Goal: Transaction & Acquisition: Purchase product/service

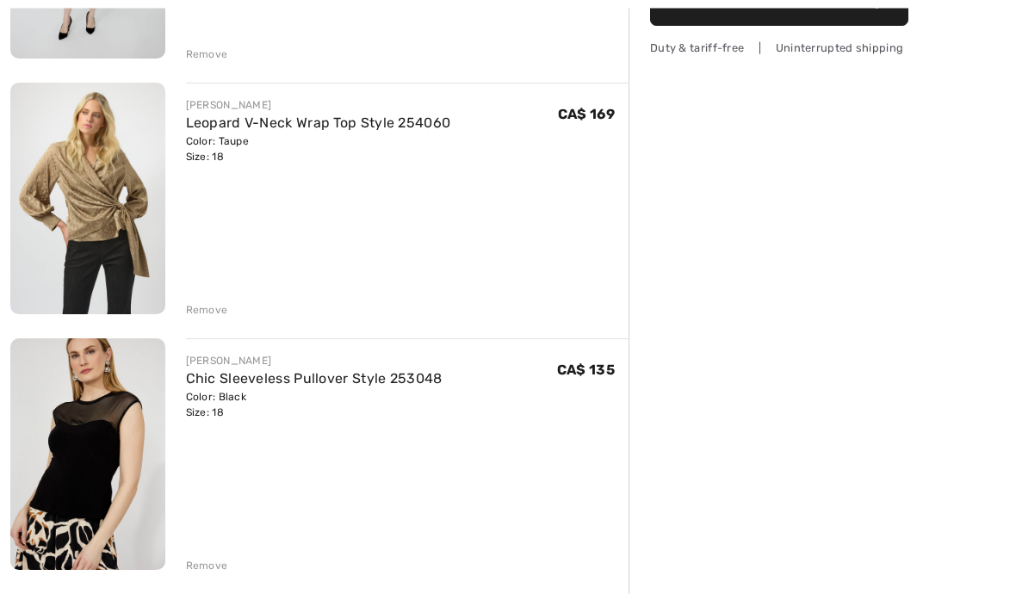
scroll to position [434, 0]
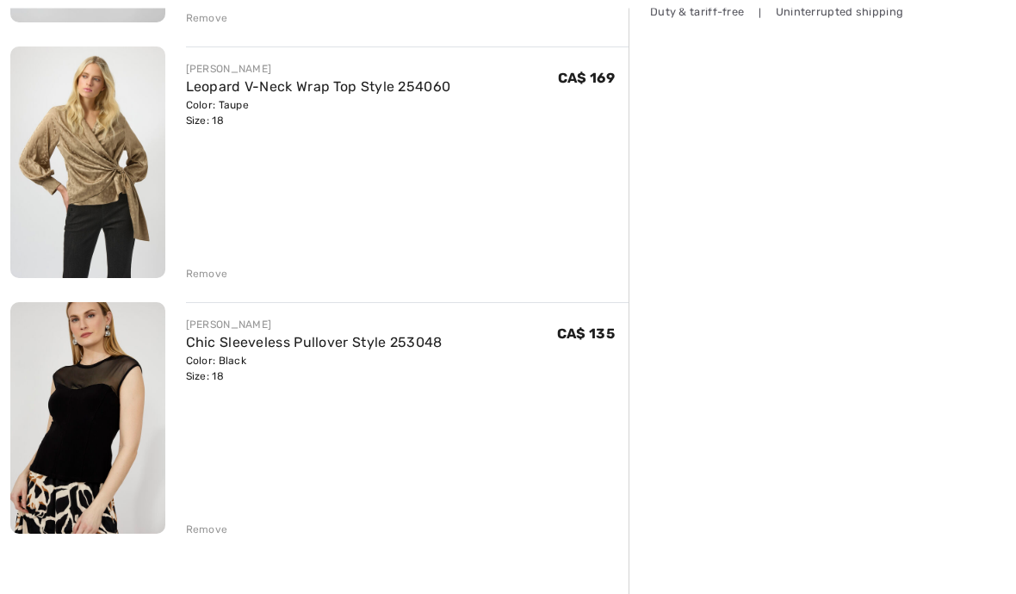
click at [59, 224] on img at bounding box center [87, 163] width 155 height 232
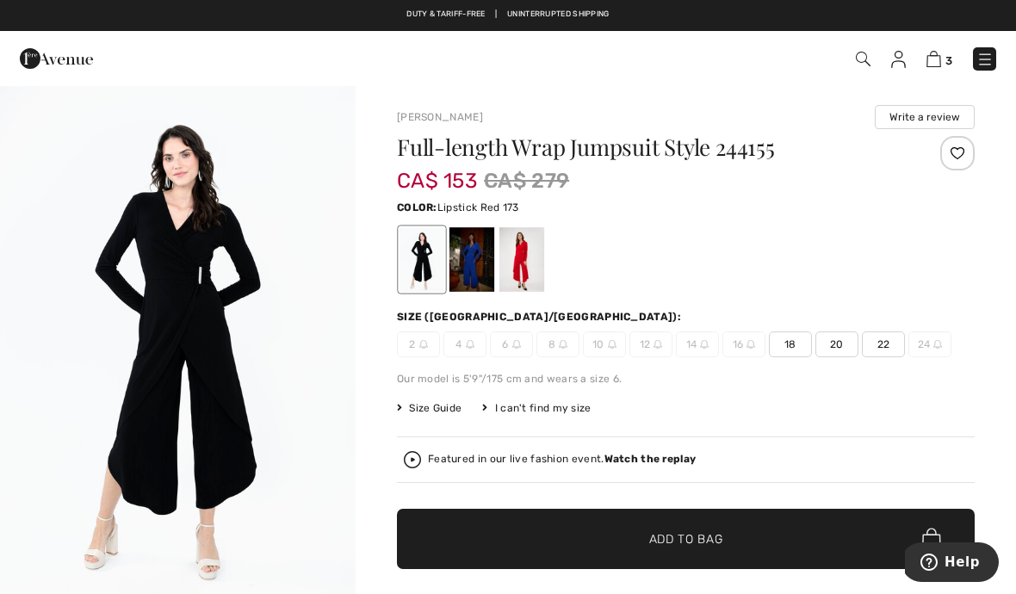
click at [517, 275] on div at bounding box center [522, 259] width 45 height 65
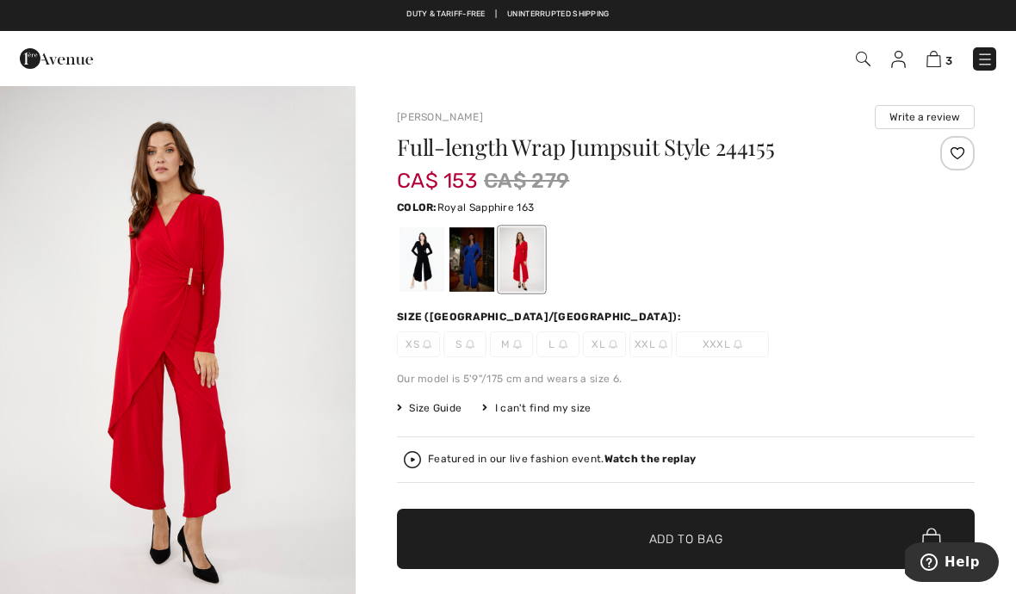
click at [473, 262] on div at bounding box center [472, 259] width 45 height 65
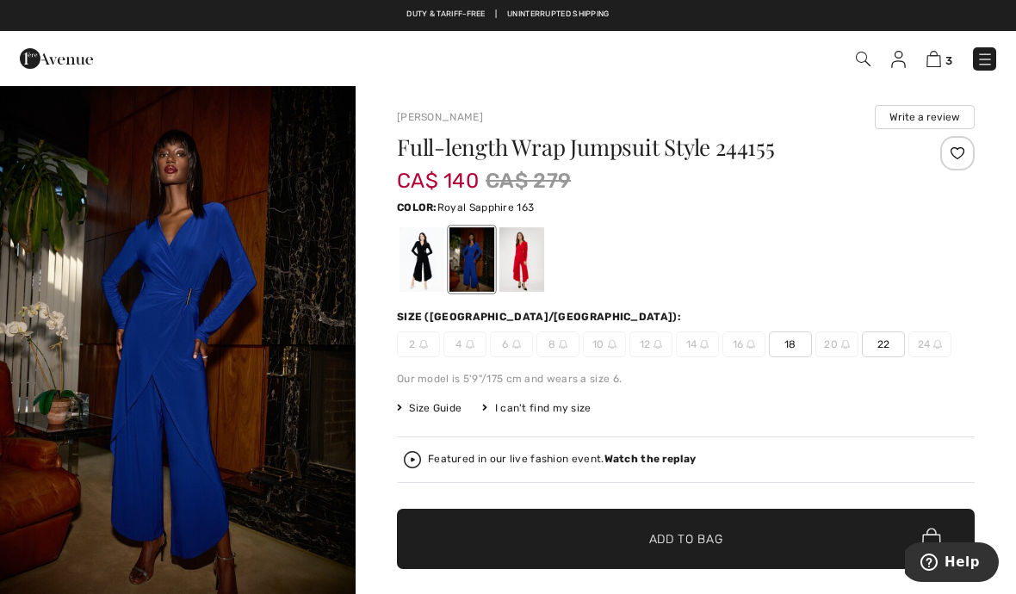
click at [431, 267] on div at bounding box center [422, 259] width 45 height 65
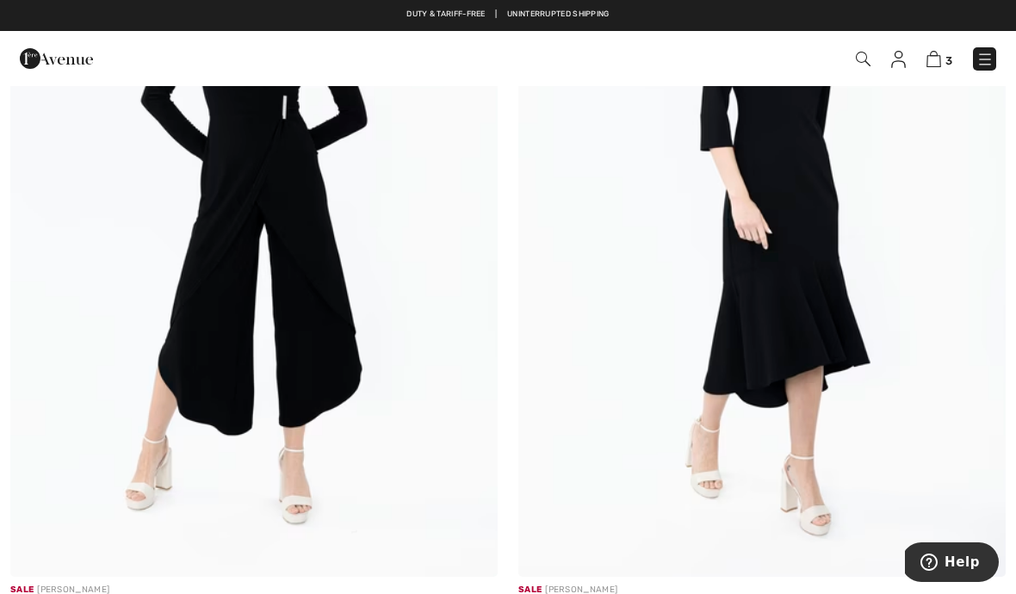
click at [842, 297] on img at bounding box center [763, 211] width 488 height 731
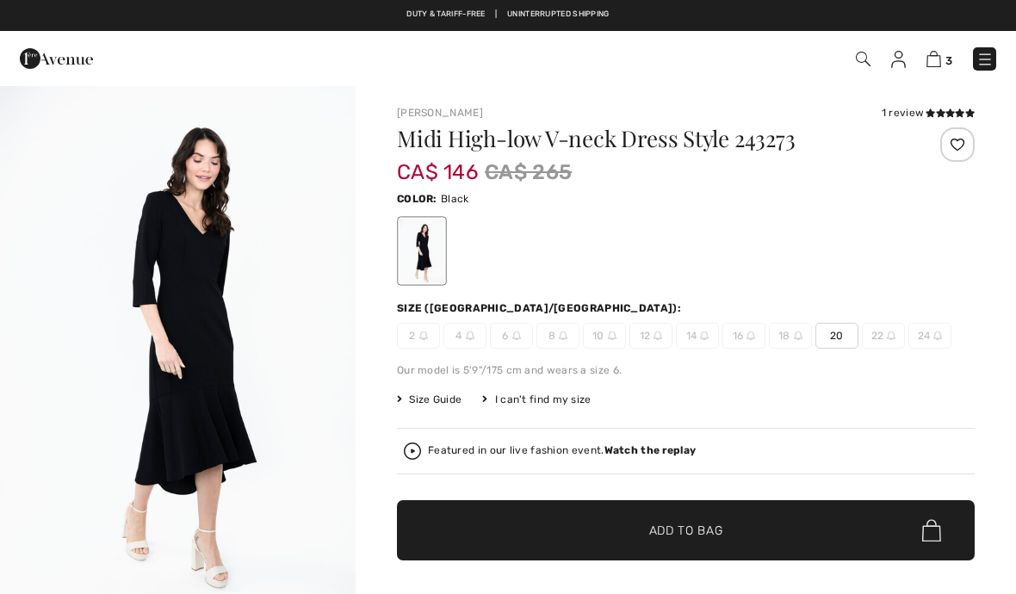
checkbox input "true"
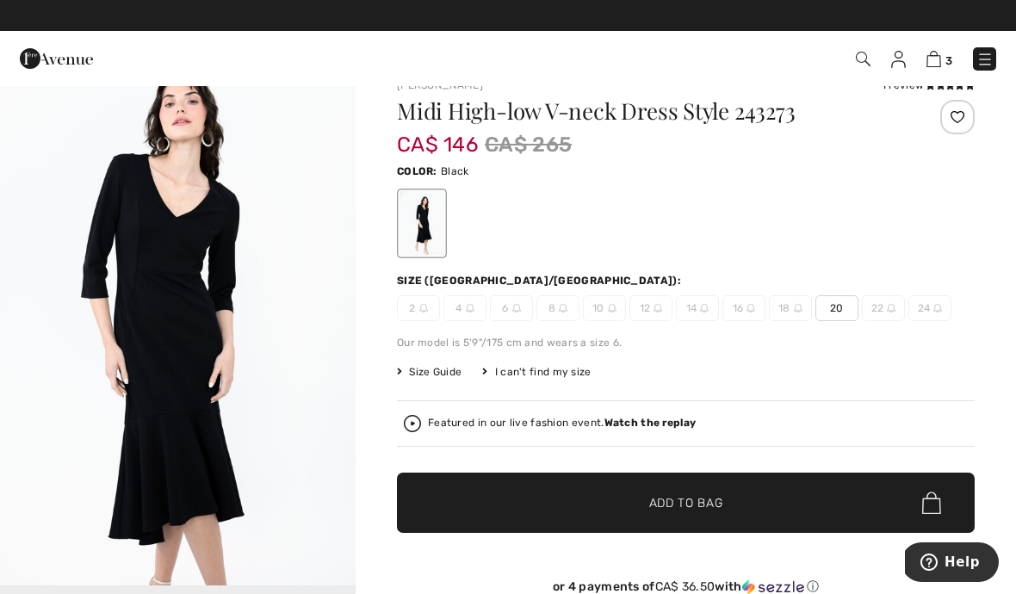
scroll to position [531, 0]
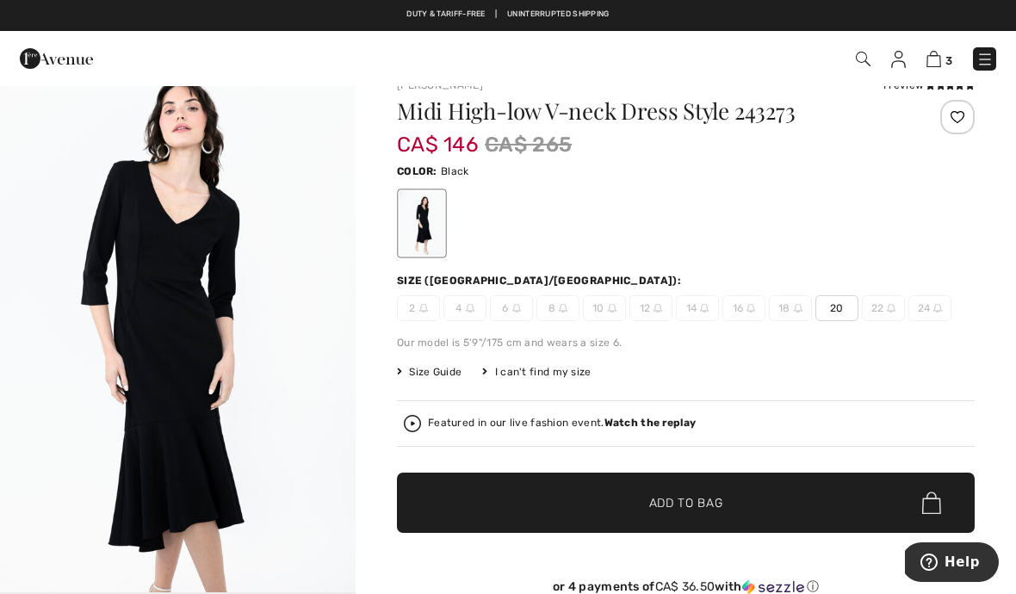
click at [833, 314] on span "20" at bounding box center [837, 308] width 43 height 26
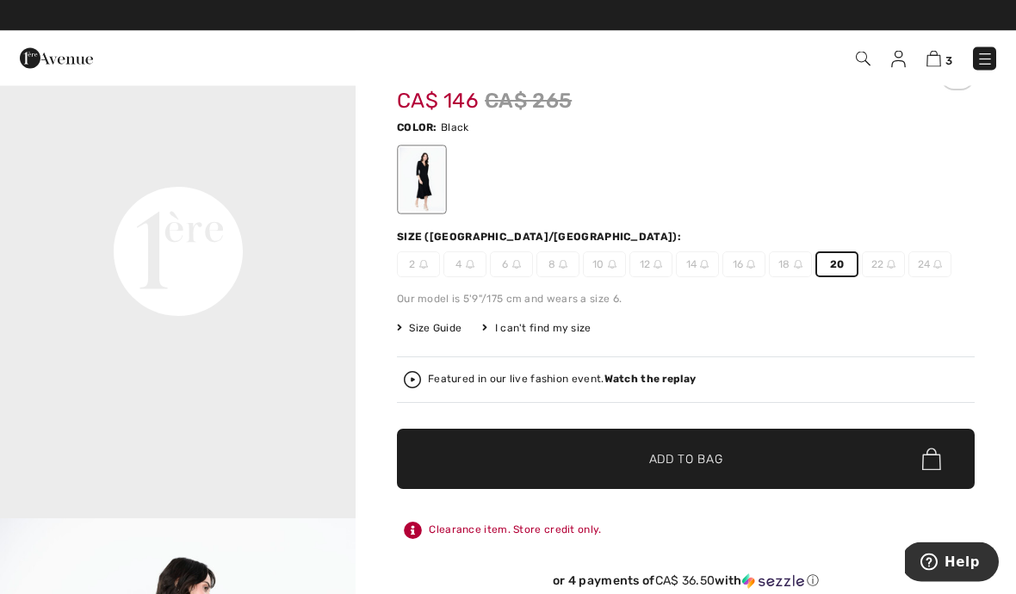
scroll to position [71, 0]
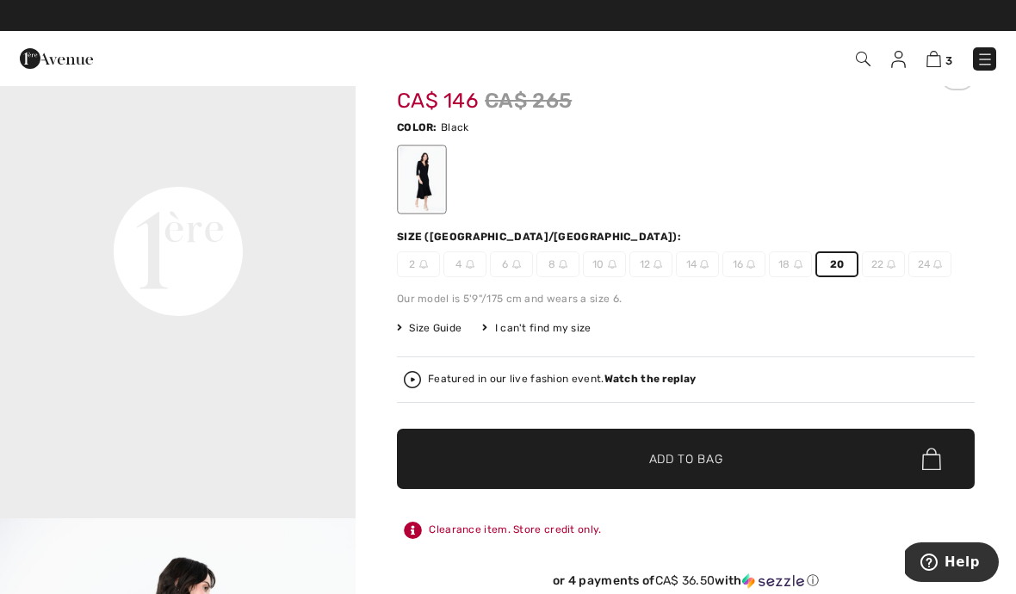
click at [726, 456] on span "✔ Added to Bag Add to Bag" at bounding box center [686, 459] width 578 height 60
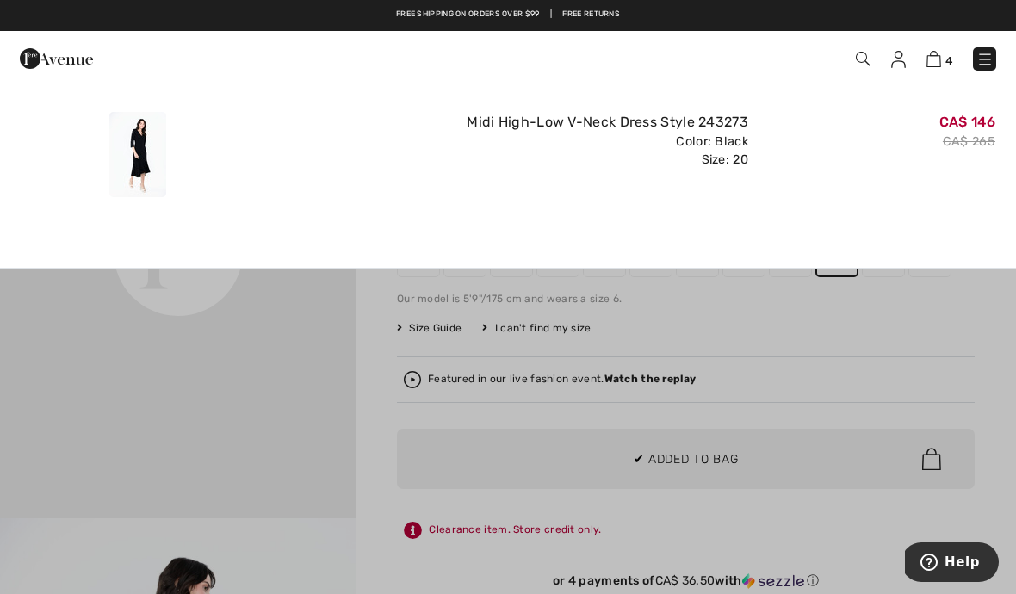
scroll to position [0, 0]
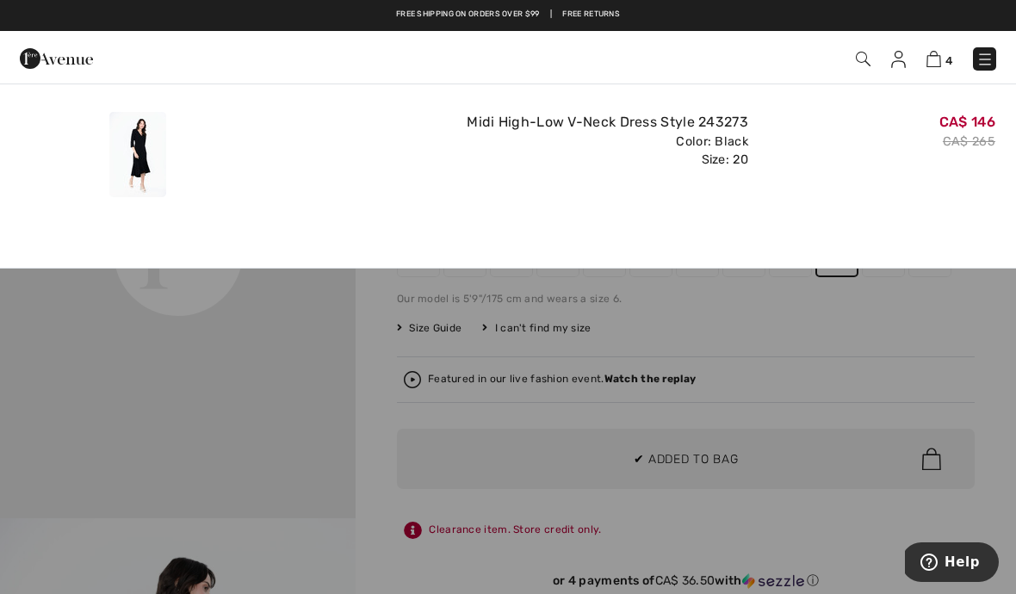
click at [934, 56] on img at bounding box center [934, 59] width 15 height 16
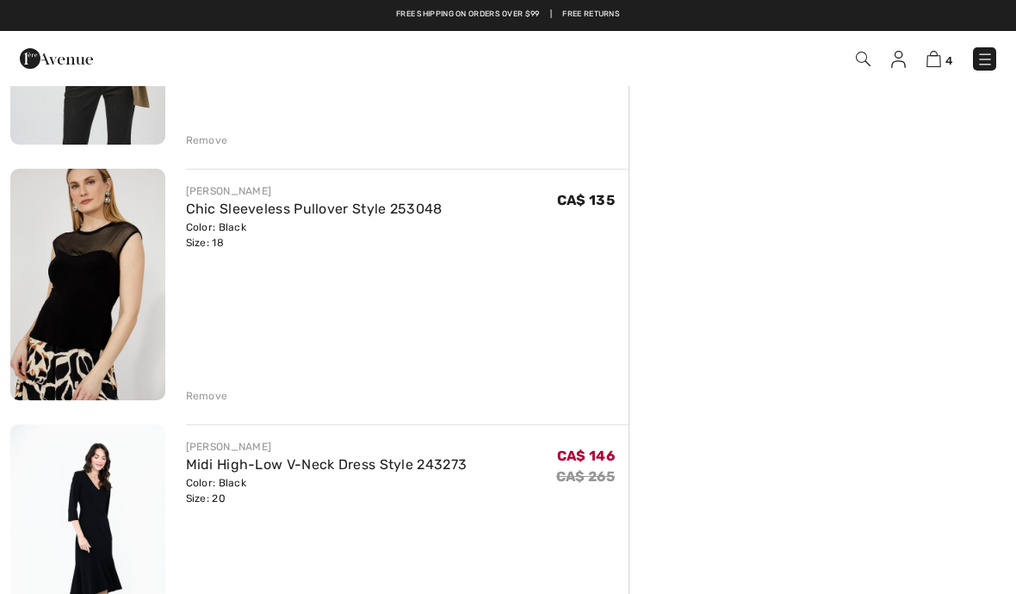
scroll to position [565, 0]
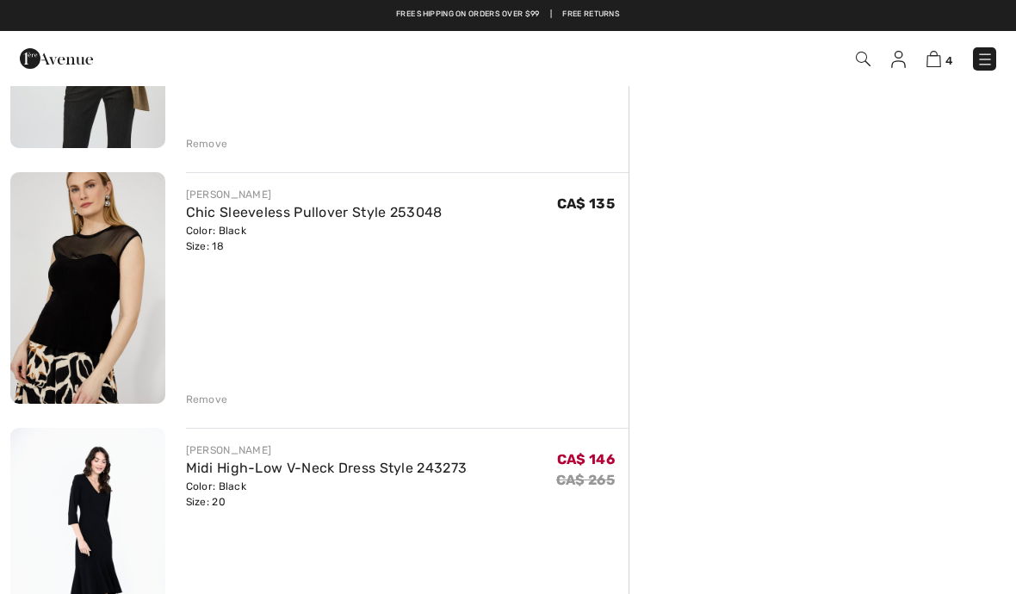
click at [210, 406] on div "Remove" at bounding box center [207, 400] width 42 height 16
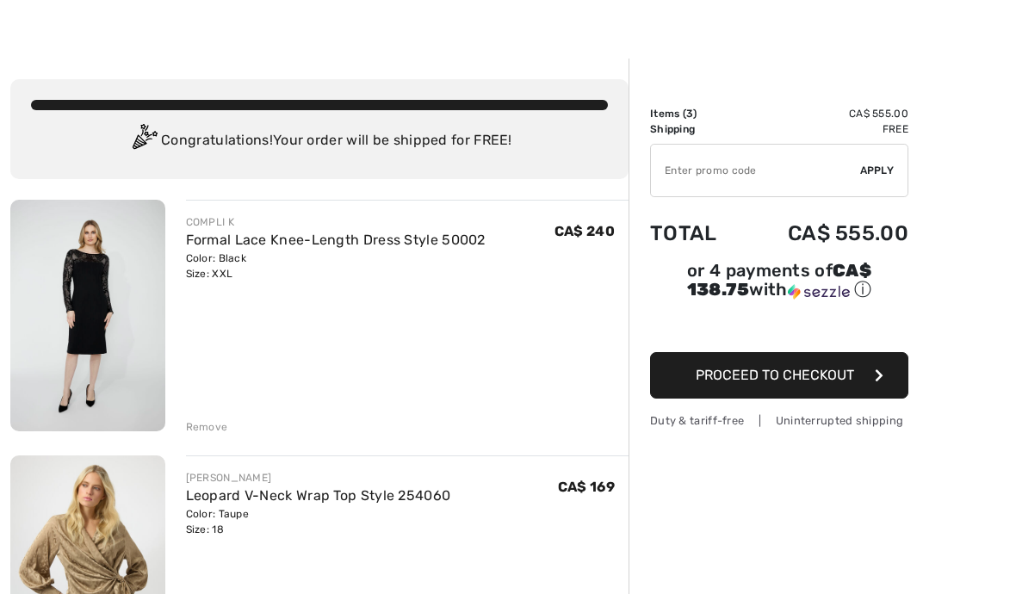
scroll to position [27, 0]
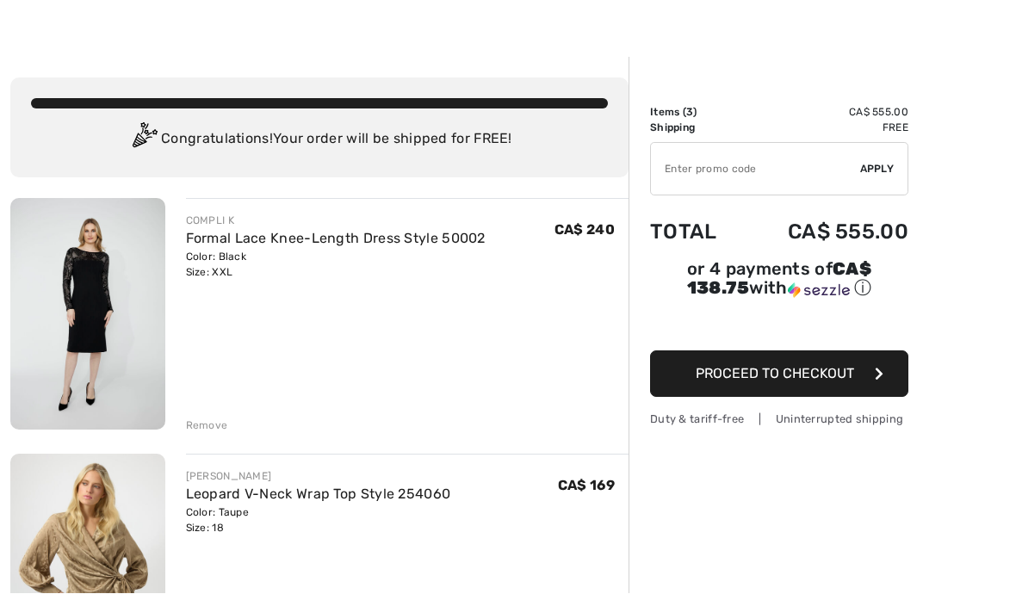
click at [202, 424] on div "Remove" at bounding box center [207, 426] width 42 height 16
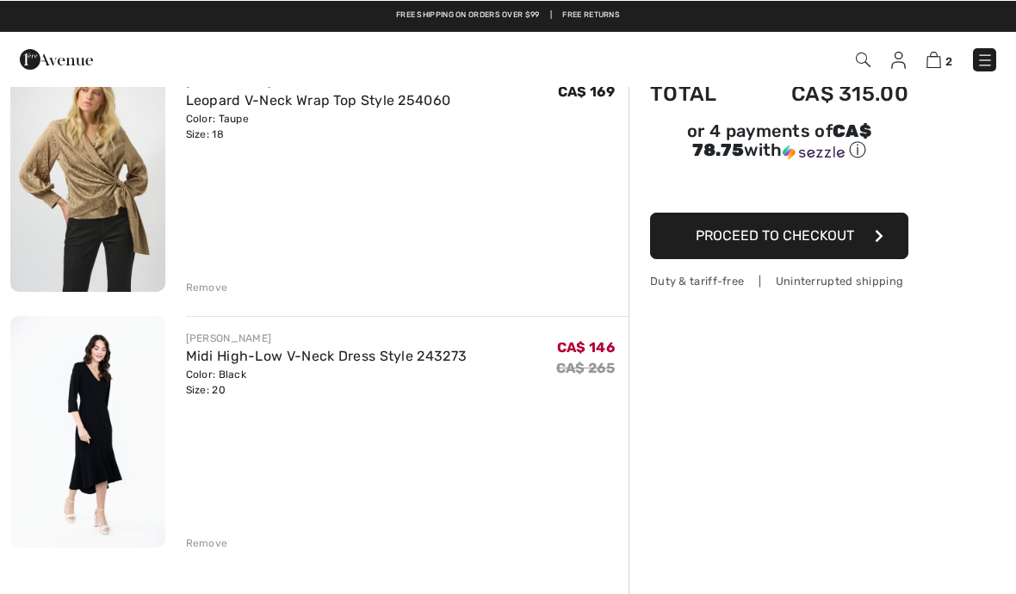
scroll to position [165, 0]
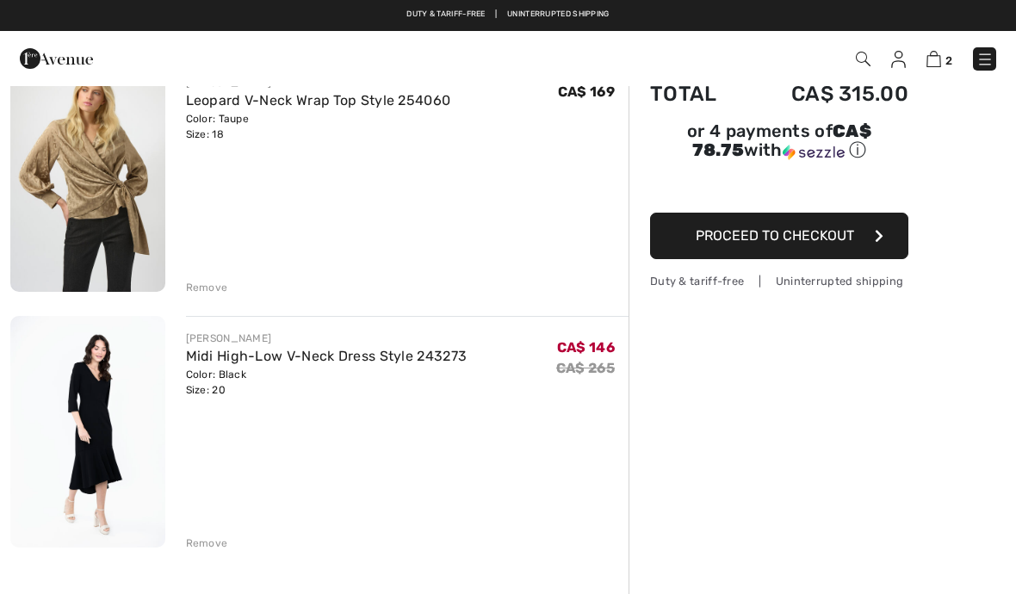
click at [205, 348] on link "Midi High-Low V-Neck Dress Style 243273" at bounding box center [327, 356] width 282 height 16
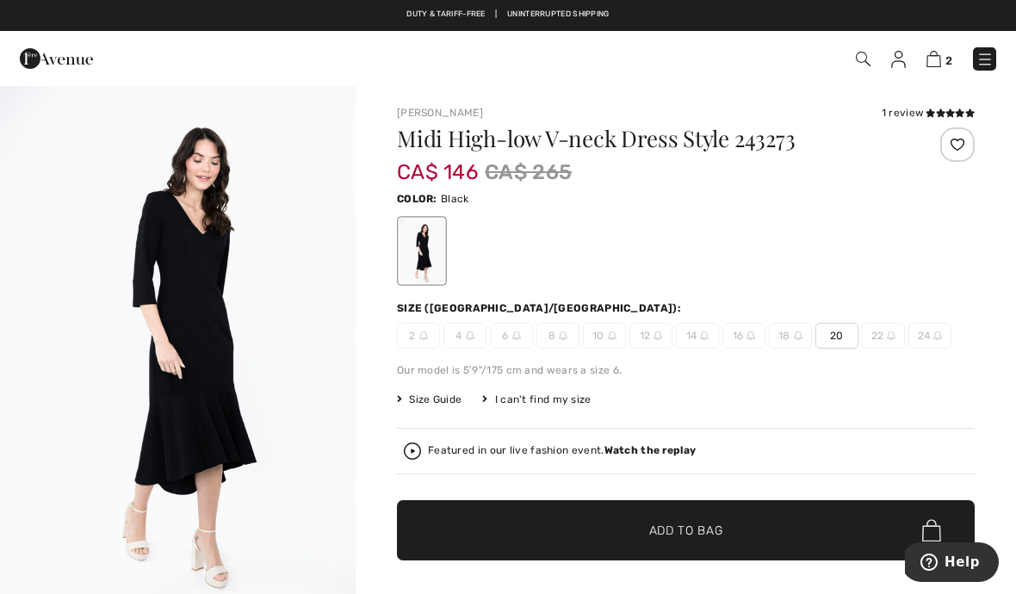
click at [786, 340] on span "18" at bounding box center [790, 336] width 43 height 26
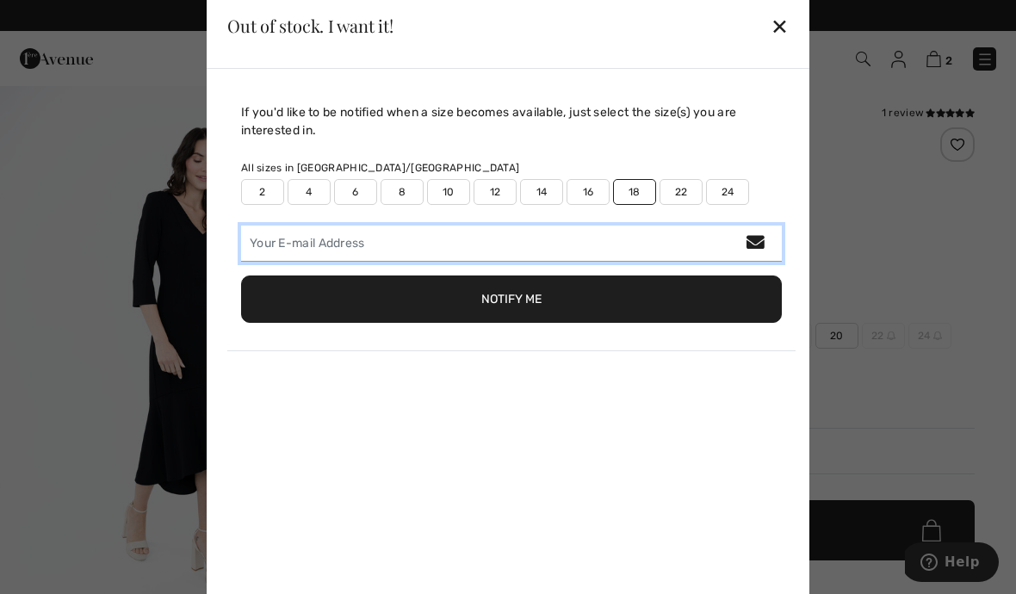
click at [514, 237] on input "email" at bounding box center [511, 244] width 541 height 36
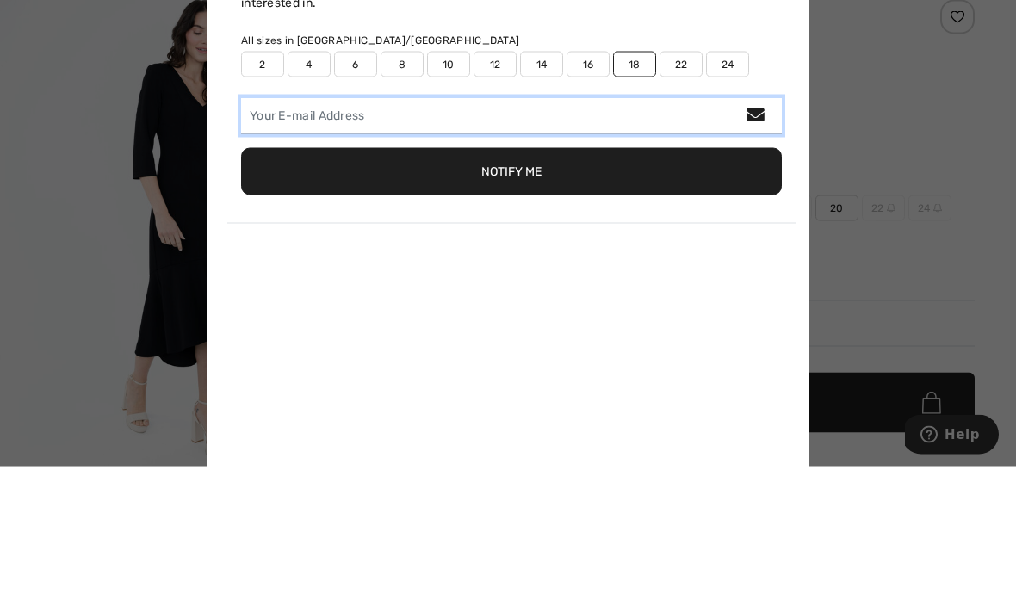
type input "[EMAIL_ADDRESS][DOMAIN_NAME]"
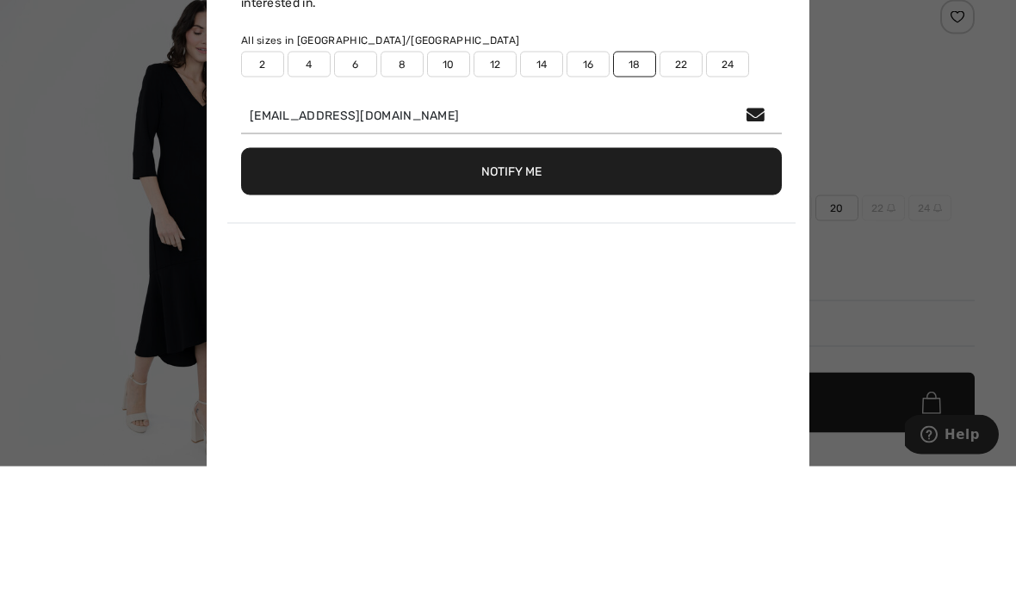
scroll to position [128, 0]
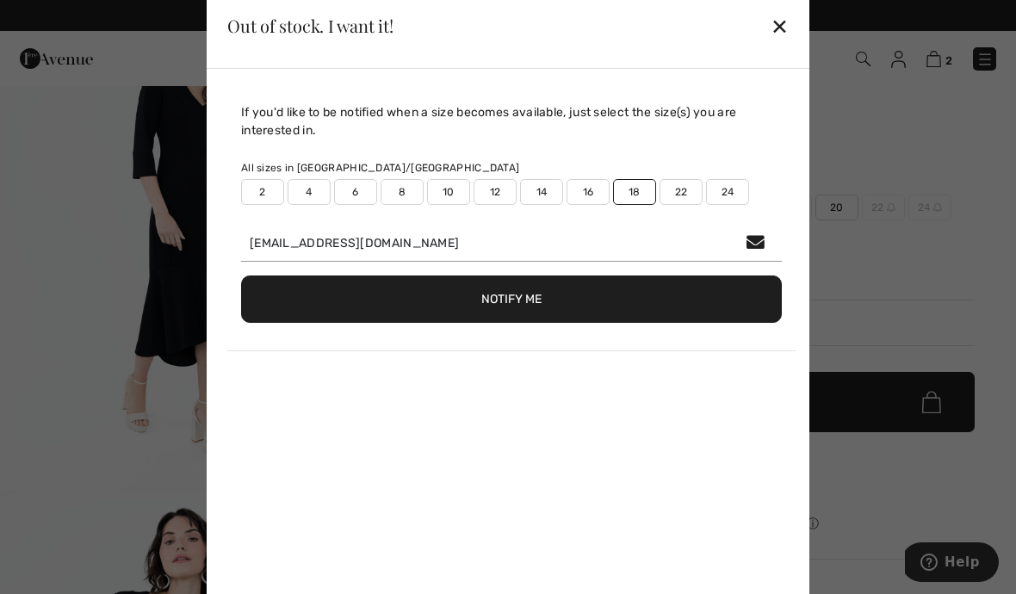
click at [401, 301] on button "Notify Me" at bounding box center [511, 299] width 541 height 47
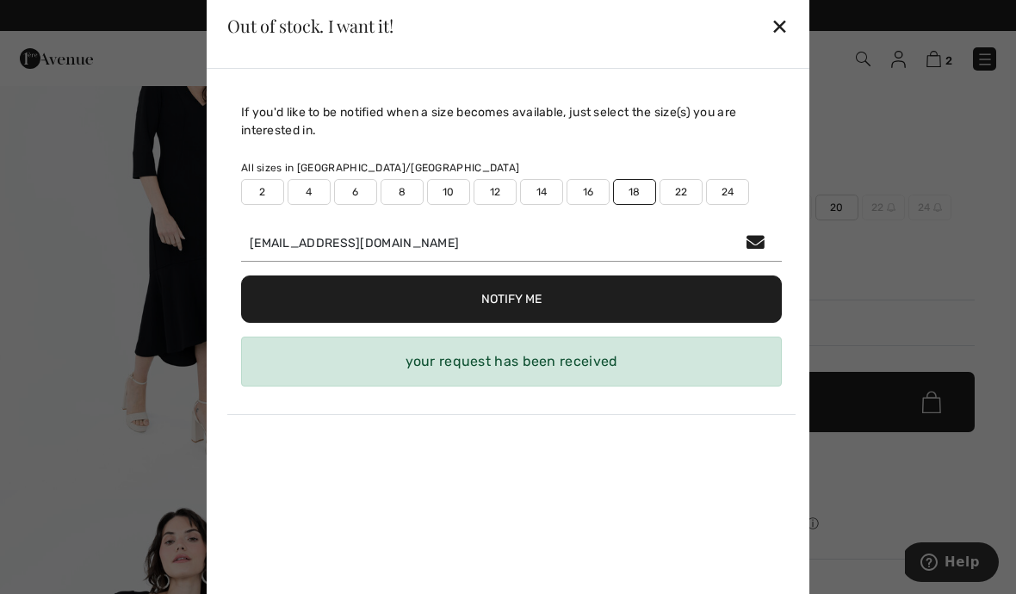
click at [320, 289] on button "Notify Me" at bounding box center [511, 299] width 541 height 47
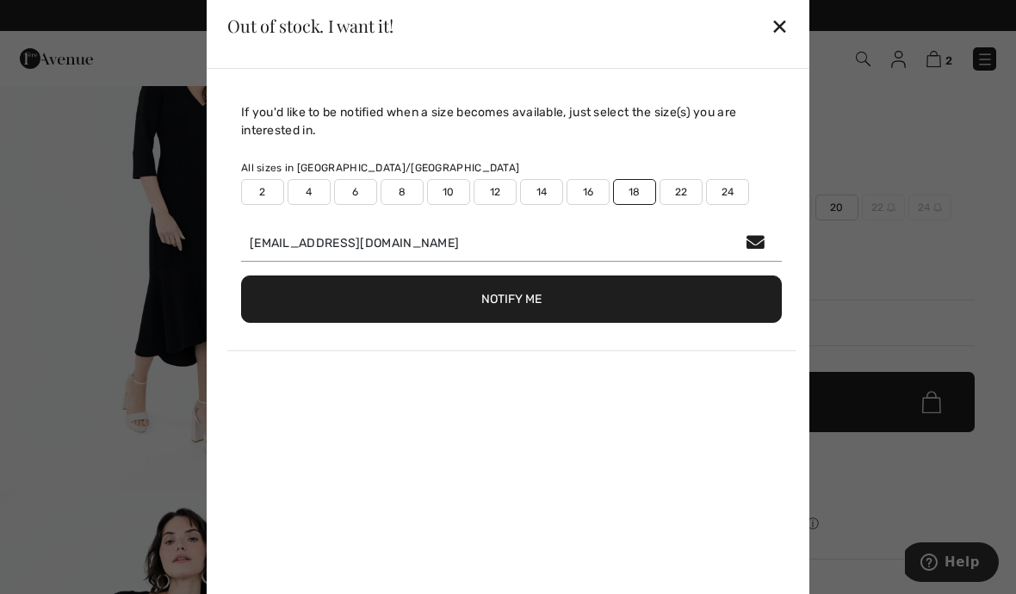
click at [783, 28] on div "✕" at bounding box center [780, 26] width 18 height 36
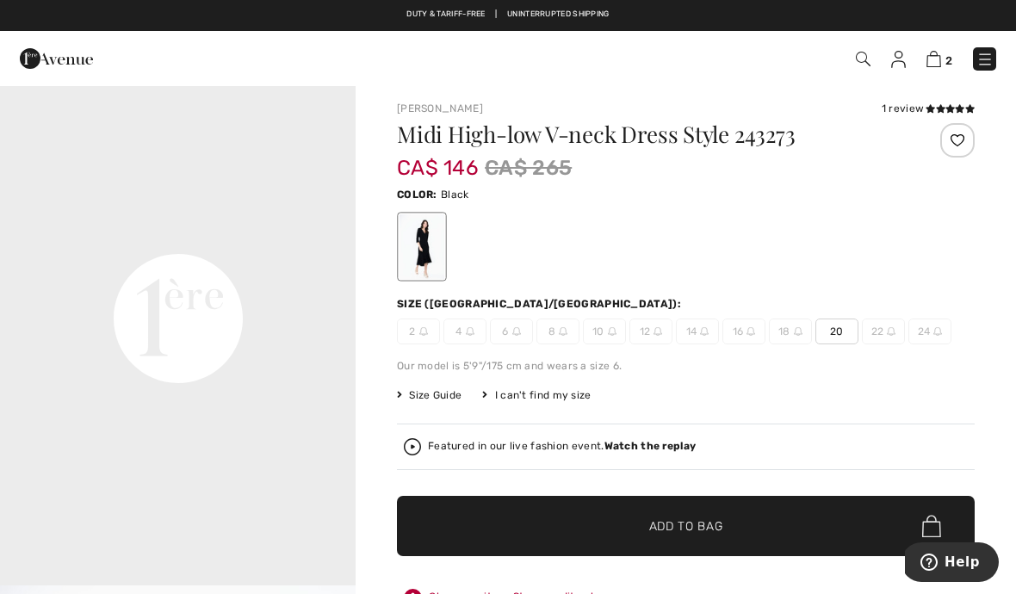
scroll to position [0, 0]
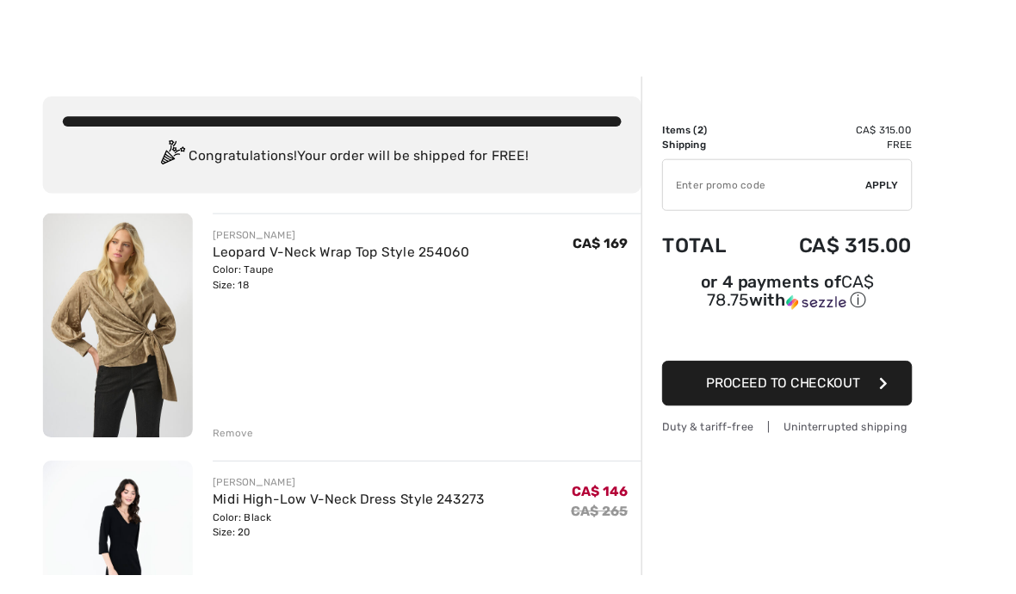
scroll to position [156, 0]
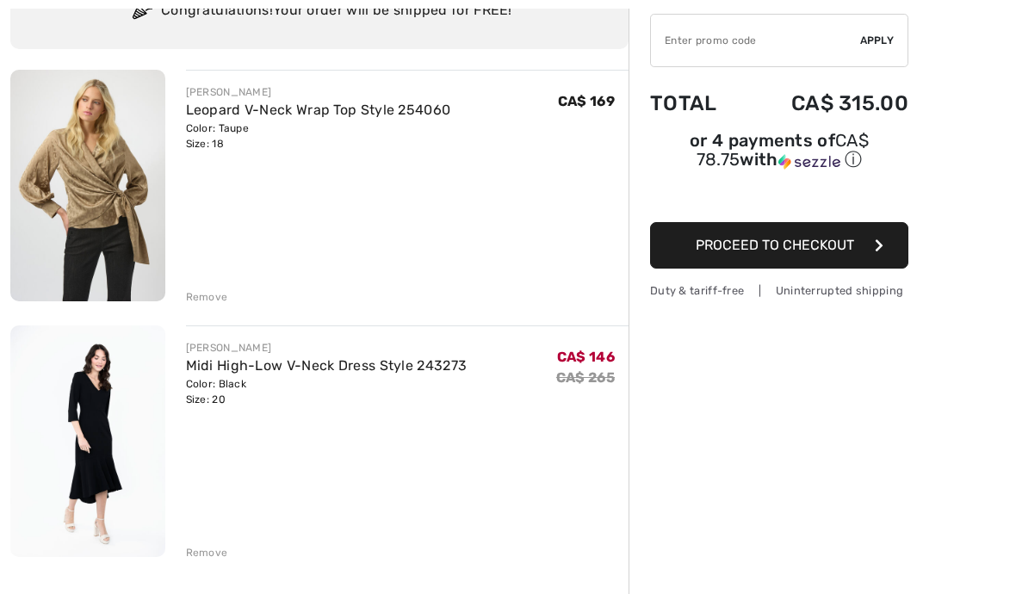
click at [227, 361] on link "Midi High-Low V-Neck Dress Style 243273" at bounding box center [327, 365] width 282 height 16
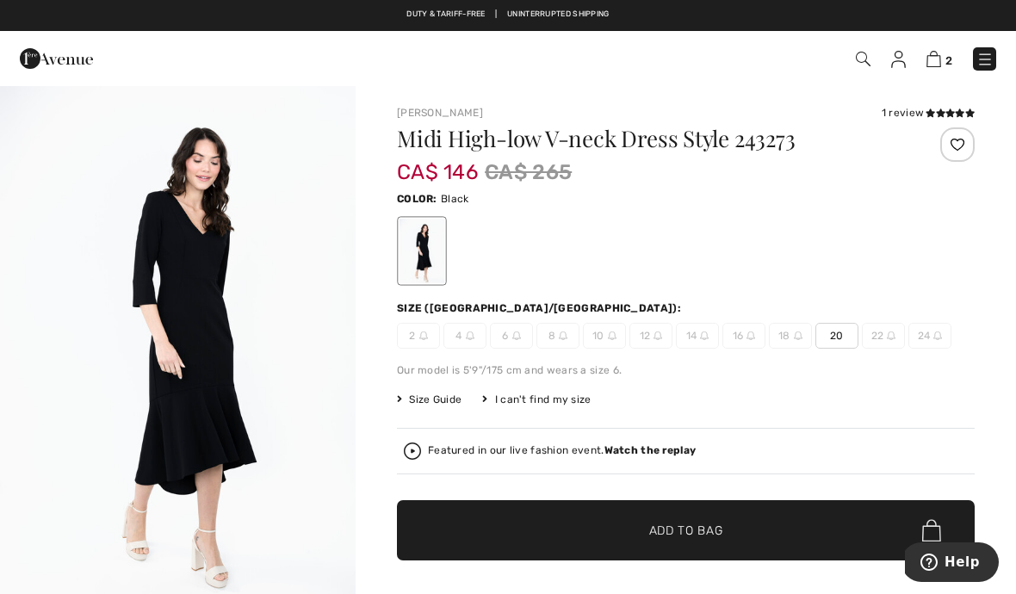
click at [452, 394] on span "Size Guide" at bounding box center [429, 400] width 65 height 16
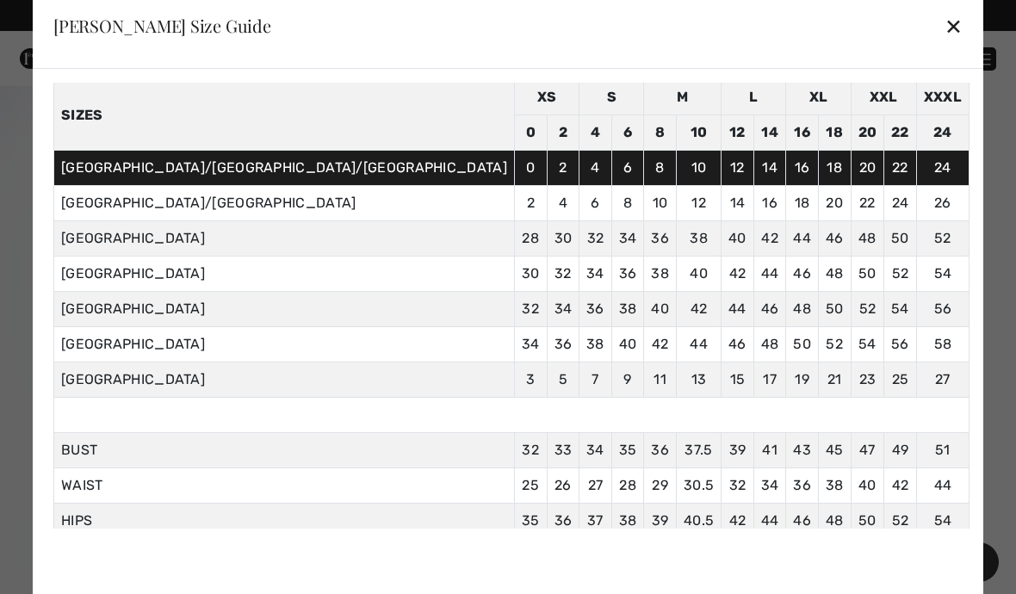
scroll to position [68, 0]
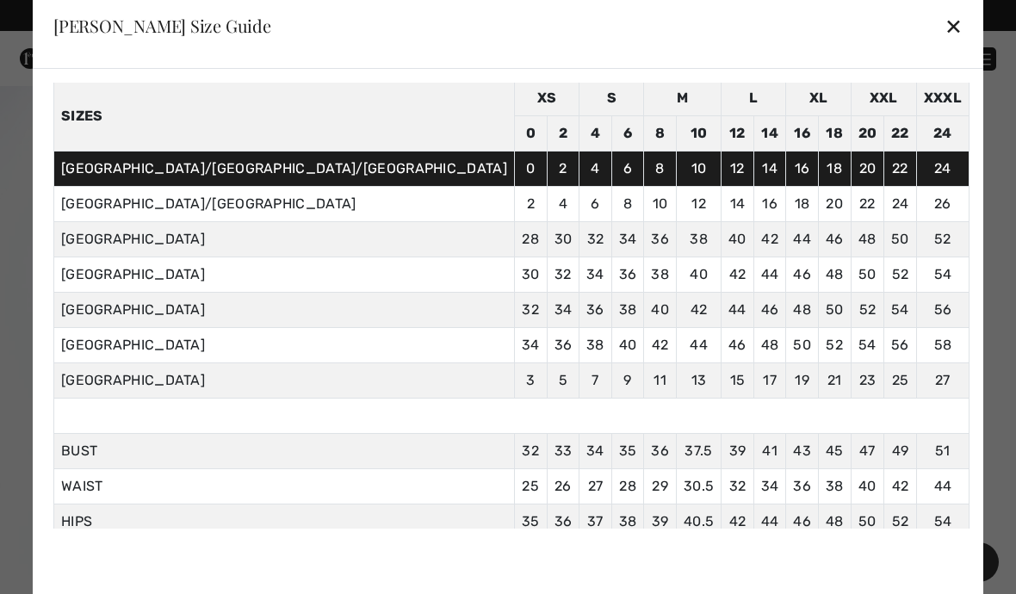
click at [945, 34] on div "✕" at bounding box center [954, 26] width 18 height 36
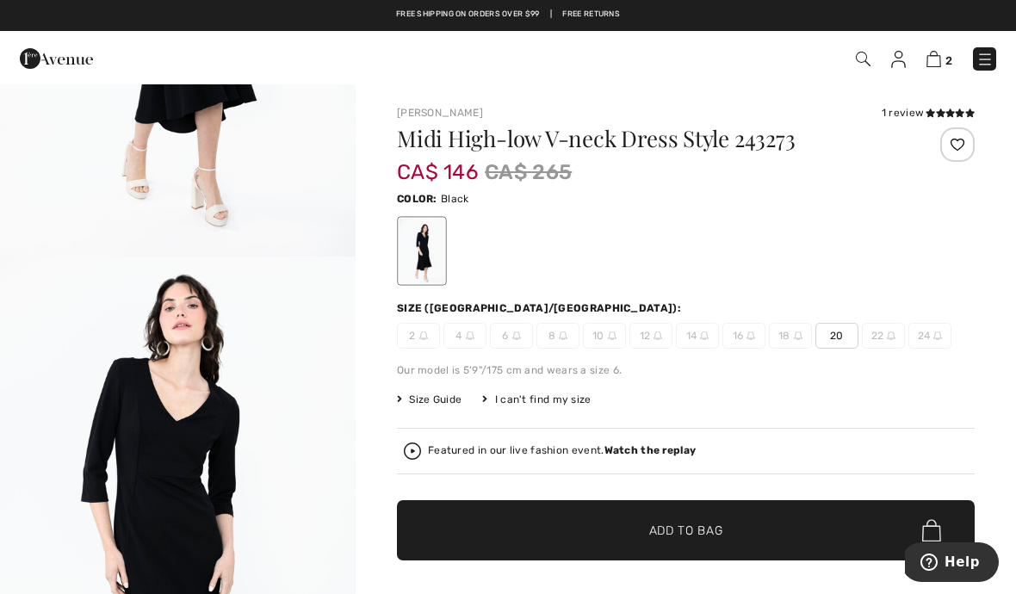
scroll to position [365, 0]
